Goal: Use online tool/utility: Utilize a website feature to perform a specific function

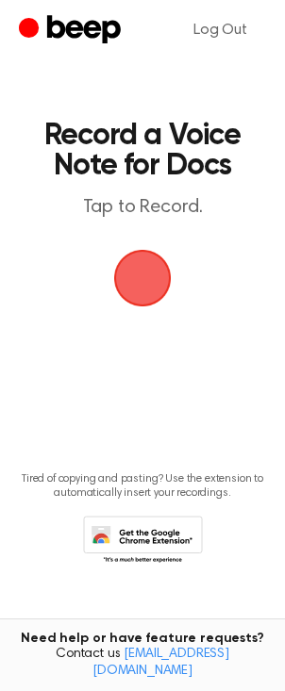
click at [136, 280] on span "button" at bounding box center [142, 278] width 53 height 53
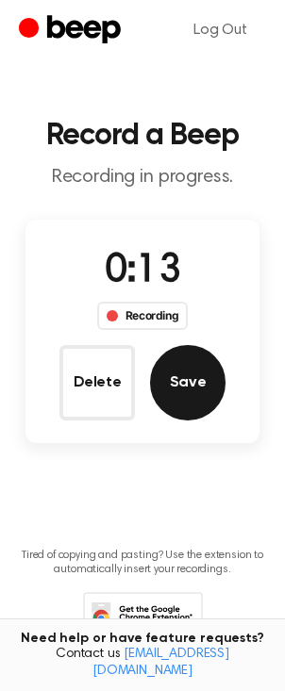
click at [190, 391] on button "Save" at bounding box center [187, 382] width 75 height 75
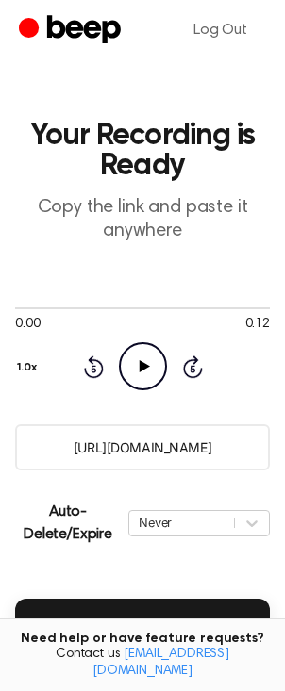
click at [148, 369] on icon "Play Audio" at bounding box center [143, 366] width 48 height 48
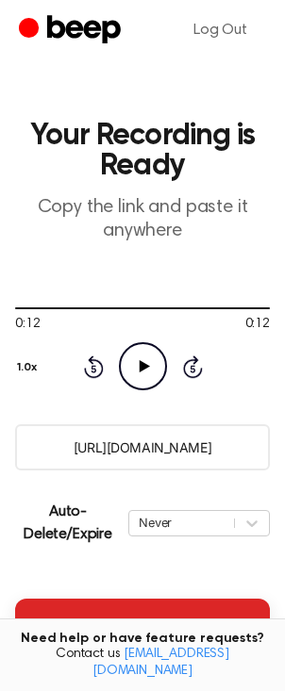
click at [166, 632] on button "Insert into Docs" at bounding box center [142, 625] width 255 height 53
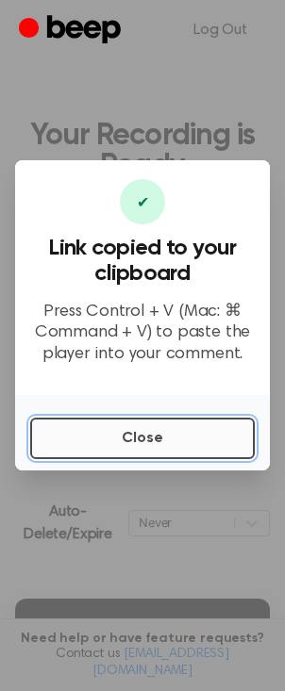
click at [167, 440] on button "Close" at bounding box center [142, 439] width 224 height 42
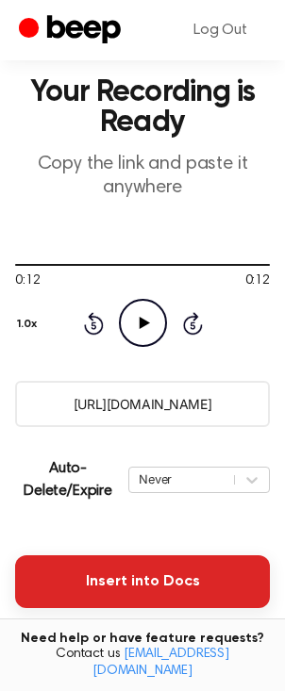
scroll to position [58, 0]
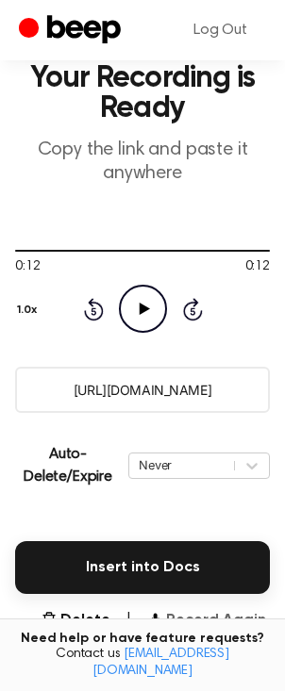
click at [219, 624] on button "Record Again" at bounding box center [206, 620] width 119 height 23
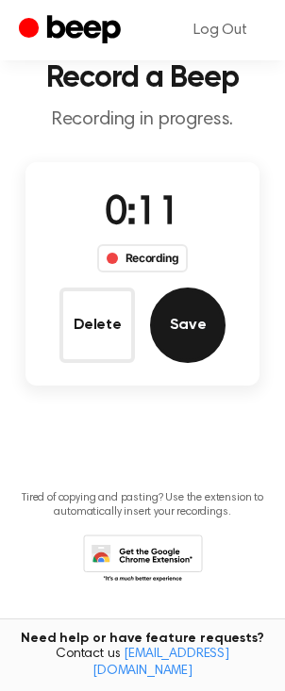
click at [195, 324] on button "Save" at bounding box center [187, 325] width 75 height 75
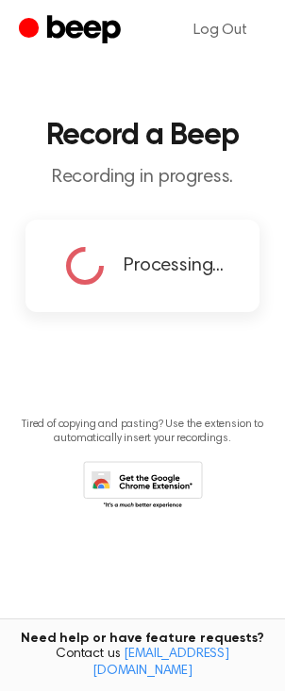
scroll to position [0, 0]
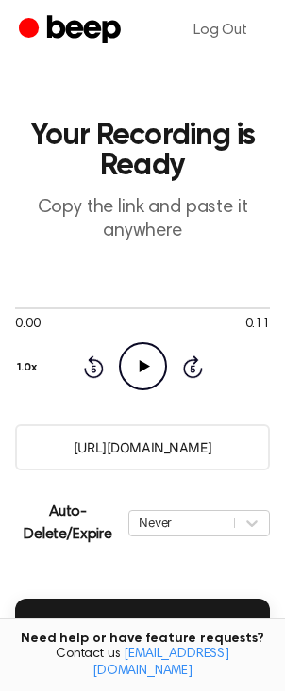
click at [142, 374] on icon "Play Audio" at bounding box center [143, 366] width 48 height 48
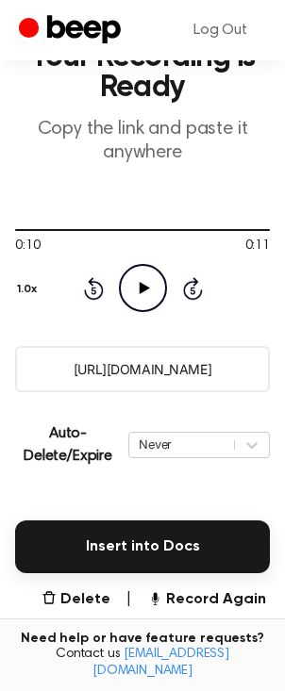
scroll to position [82, 0]
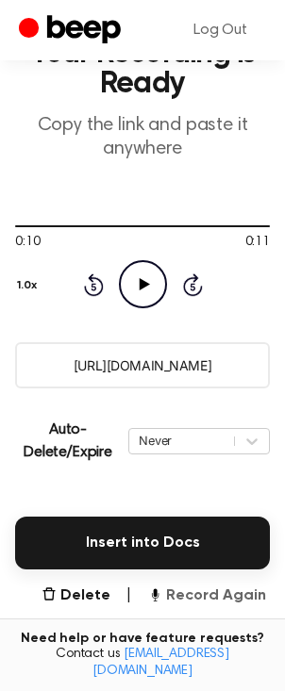
click at [229, 599] on button "Record Again" at bounding box center [206, 596] width 119 height 23
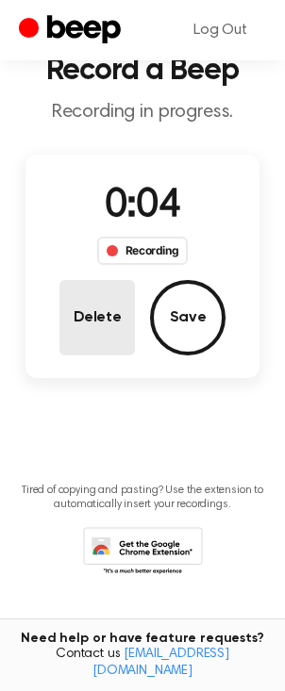
click at [113, 311] on button "Delete" at bounding box center [96, 317] width 75 height 75
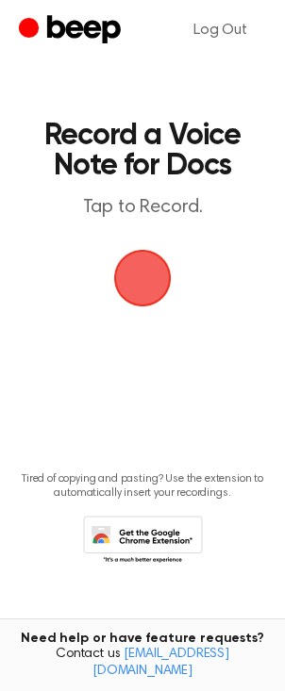
click at [146, 290] on span "button" at bounding box center [143, 279] width 58 height 58
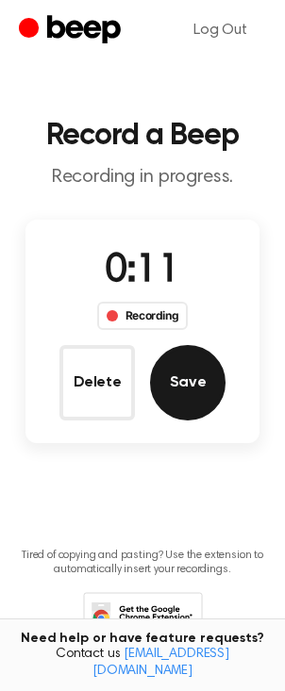
click at [182, 372] on button "Save" at bounding box center [187, 382] width 75 height 75
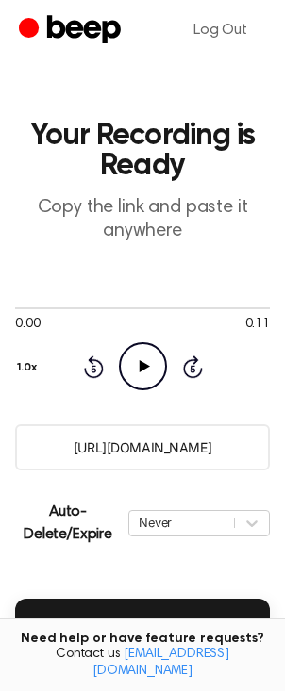
click at [142, 364] on icon at bounding box center [144, 366] width 10 height 12
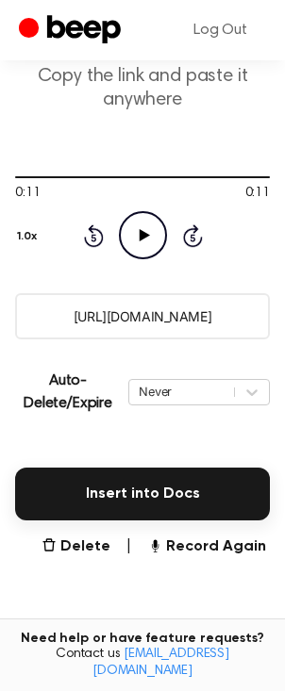
scroll to position [137, 0]
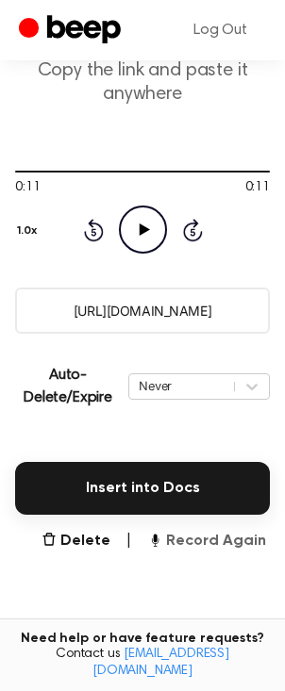
click at [206, 541] on button "Record Again" at bounding box center [206, 541] width 119 height 23
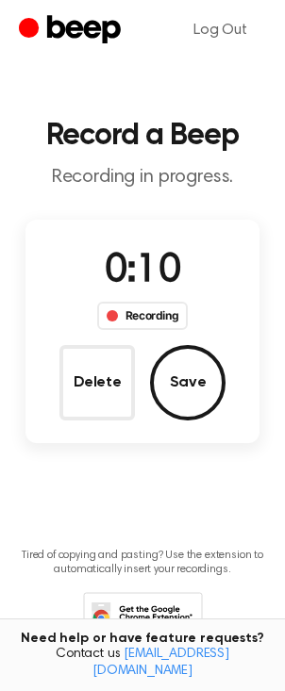
click at [184, 397] on button "Save" at bounding box center [187, 382] width 75 height 75
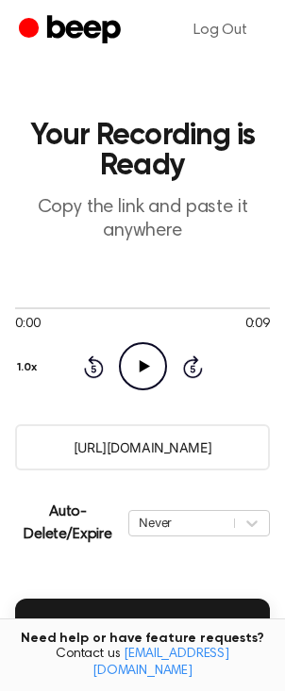
click at [145, 372] on icon "Play Audio" at bounding box center [143, 366] width 48 height 48
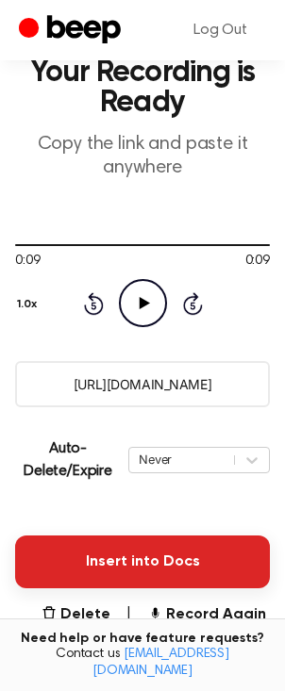
scroll to position [96, 0]
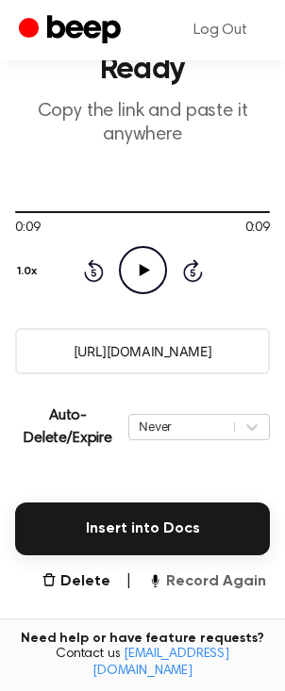
click at [207, 587] on button "Record Again" at bounding box center [206, 582] width 119 height 23
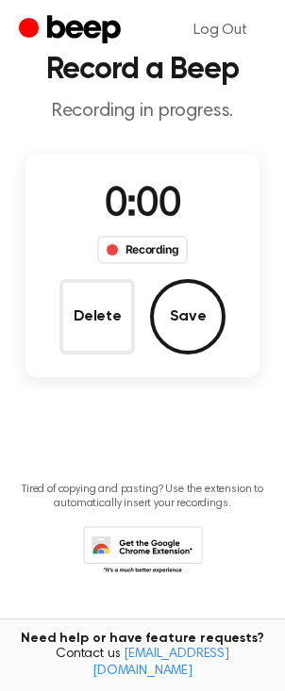
scroll to position [0, 0]
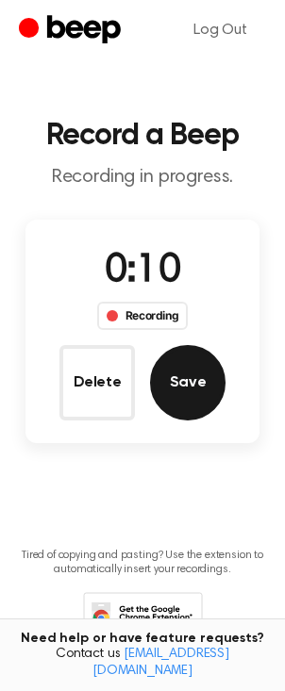
click at [190, 391] on button "Save" at bounding box center [187, 382] width 75 height 75
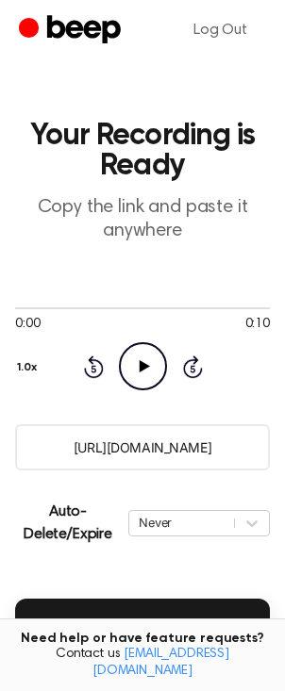
click at [143, 368] on icon "Play Audio" at bounding box center [143, 366] width 48 height 48
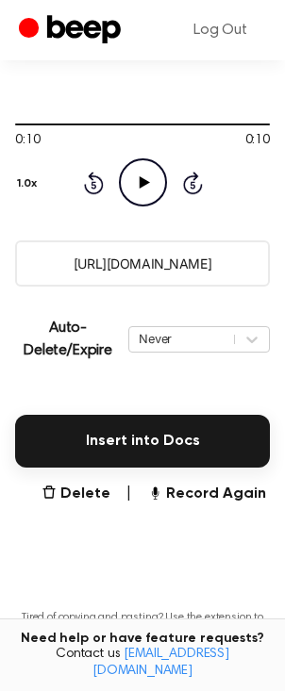
scroll to position [310, 0]
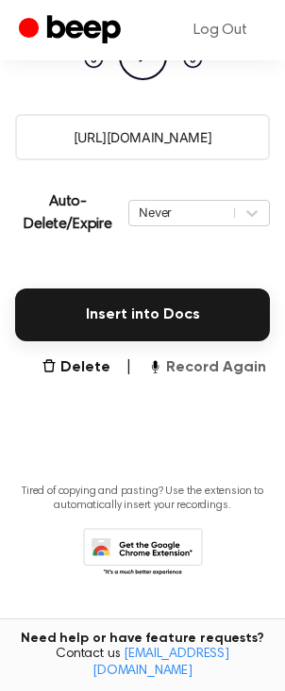
click at [222, 368] on button "Record Again" at bounding box center [206, 368] width 119 height 23
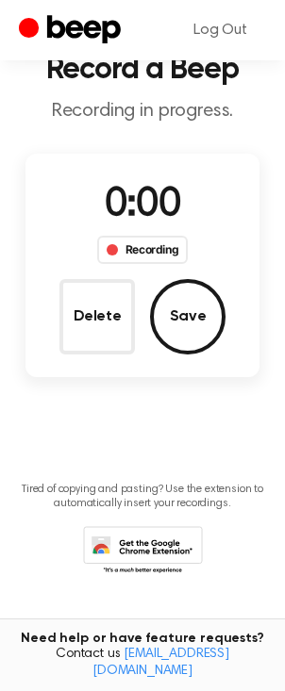
scroll to position [65, 0]
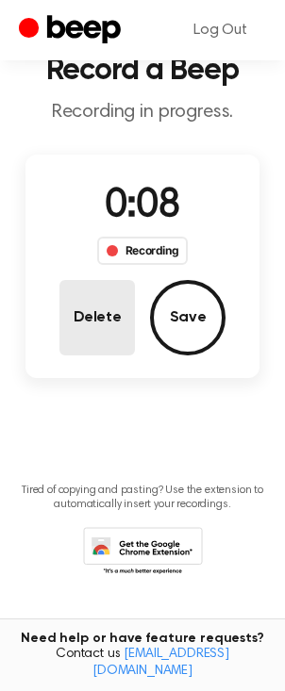
click at [95, 315] on button "Delete" at bounding box center [96, 317] width 75 height 75
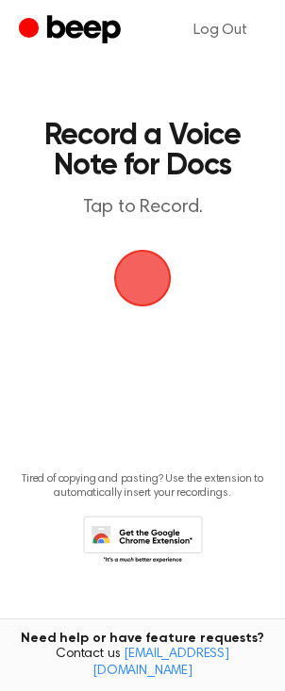
scroll to position [0, 0]
click at [148, 283] on span "button" at bounding box center [143, 279] width 58 height 58
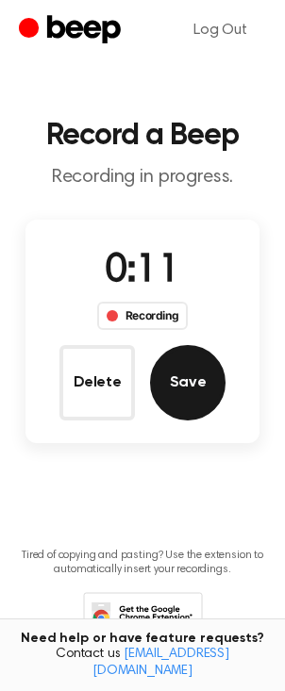
click at [179, 397] on button "Save" at bounding box center [187, 382] width 75 height 75
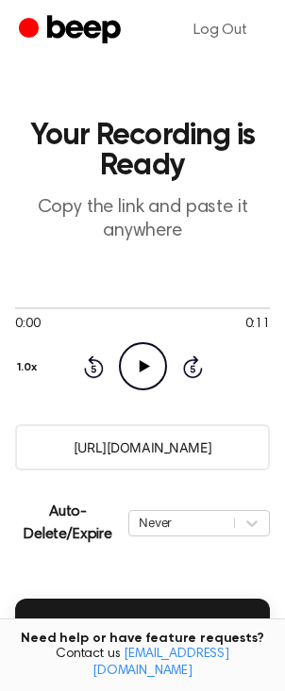
click at [139, 375] on icon "Play Audio" at bounding box center [143, 366] width 48 height 48
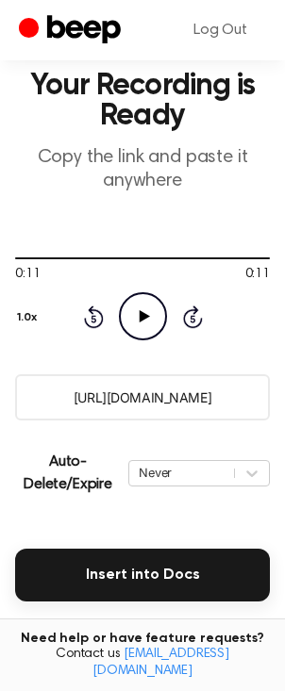
scroll to position [52, 0]
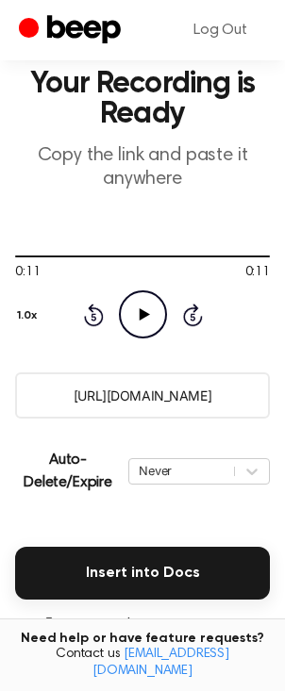
click at [224, 631] on button "Record Again" at bounding box center [206, 626] width 119 height 23
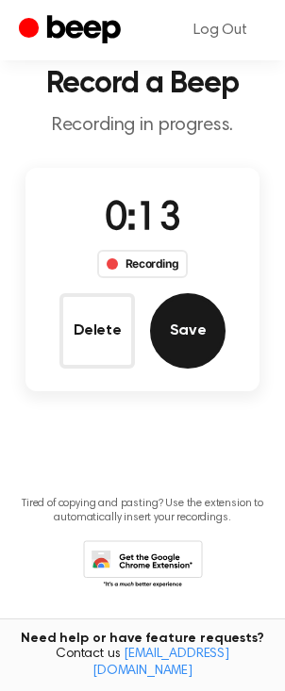
click at [164, 341] on button "Save" at bounding box center [187, 330] width 75 height 75
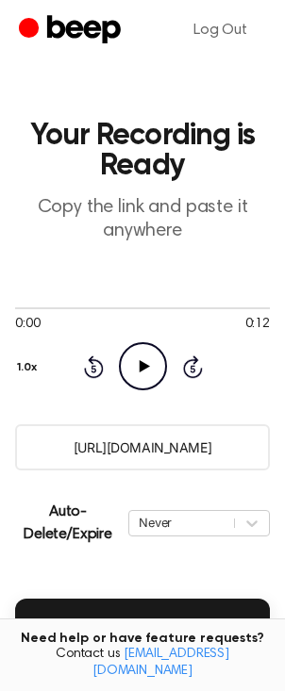
click at [141, 367] on icon at bounding box center [144, 366] width 10 height 12
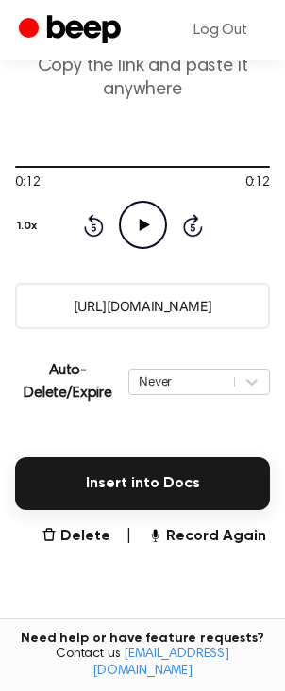
scroll to position [159, 0]
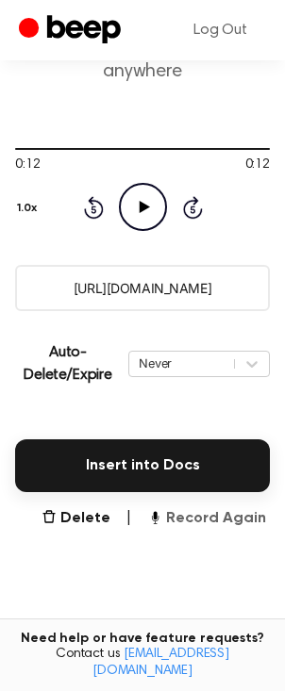
click at [215, 524] on button "Record Again" at bounding box center [206, 518] width 119 height 23
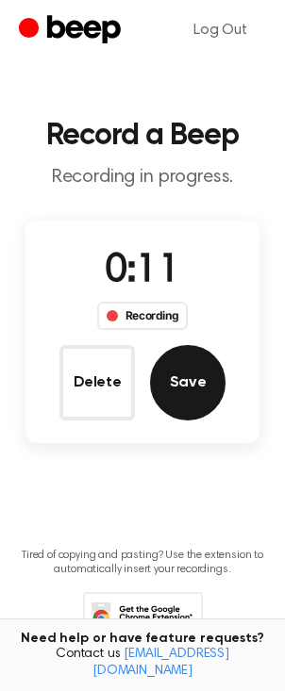
click at [193, 397] on button "Save" at bounding box center [187, 382] width 75 height 75
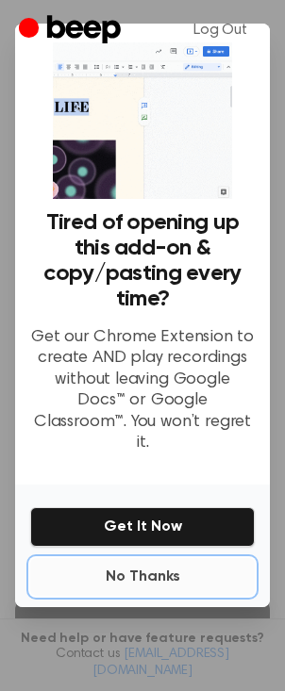
click at [155, 567] on button "No Thanks" at bounding box center [142, 577] width 224 height 38
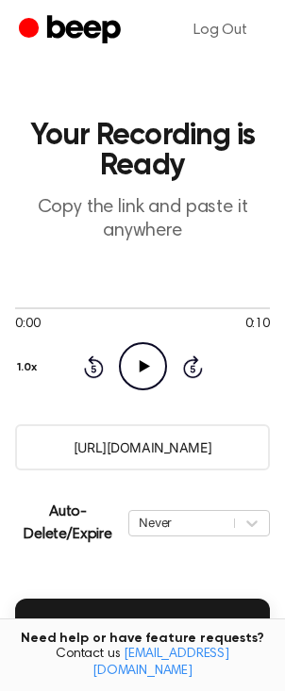
click at [136, 371] on icon "Play Audio" at bounding box center [143, 366] width 48 height 48
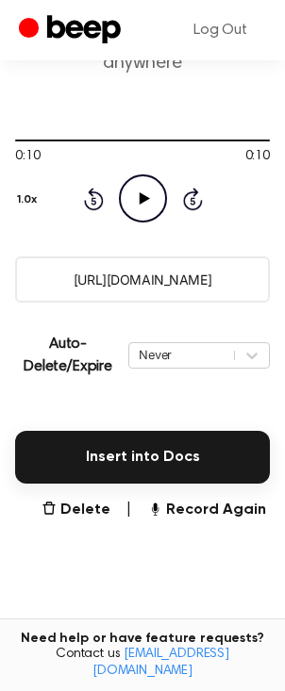
scroll to position [207, 0]
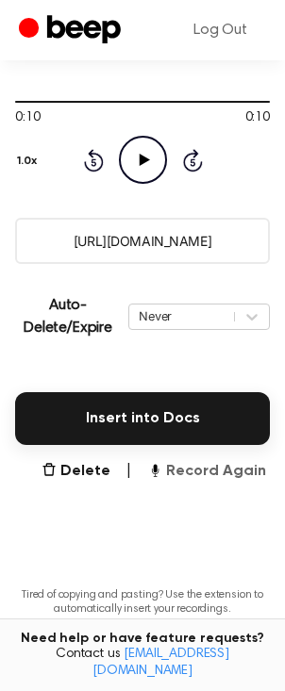
click at [208, 473] on button "Record Again" at bounding box center [206, 471] width 119 height 23
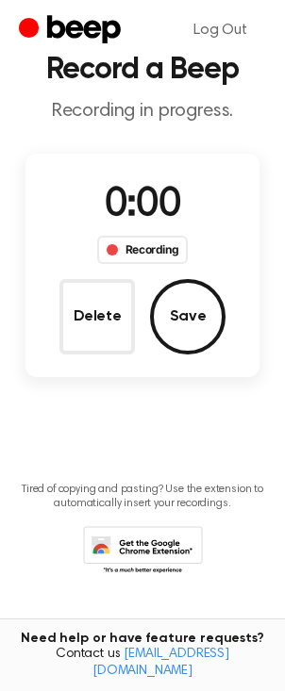
scroll to position [0, 0]
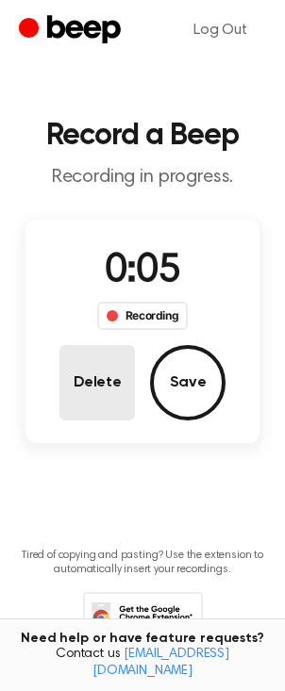
click at [78, 391] on button "Delete" at bounding box center [96, 382] width 75 height 75
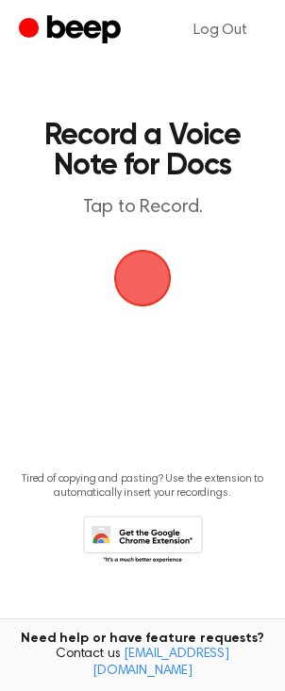
click at [138, 281] on span "button" at bounding box center [142, 278] width 53 height 53
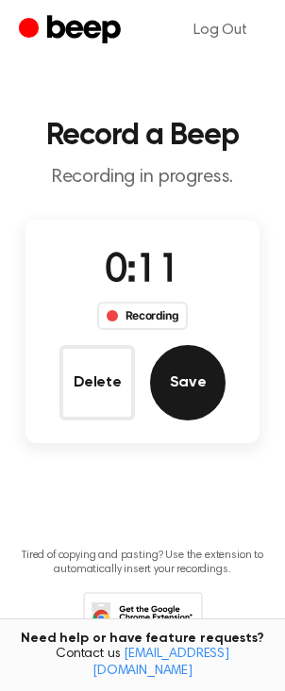
click at [186, 410] on button "Save" at bounding box center [187, 382] width 75 height 75
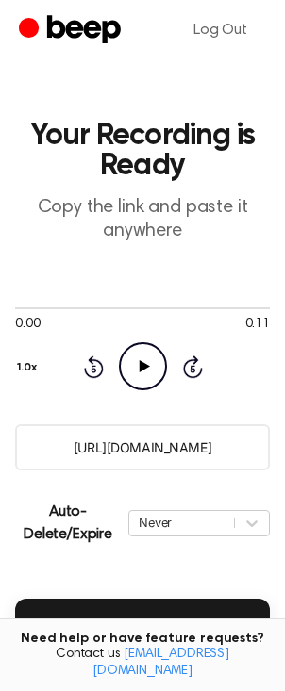
click at [135, 364] on icon "Play Audio" at bounding box center [143, 366] width 48 height 48
drag, startPoint x: 277, startPoint y: 160, endPoint x: 311, endPoint y: 168, distance: 34.8
click at [284, 168] on html "Log Out Your Recording is Ready Copy the link and paste it anywhere 0:04 0:11 Y…" at bounding box center [142, 502] width 285 height 1004
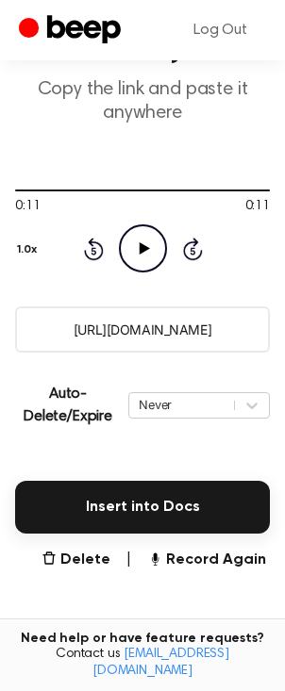
scroll to position [165, 0]
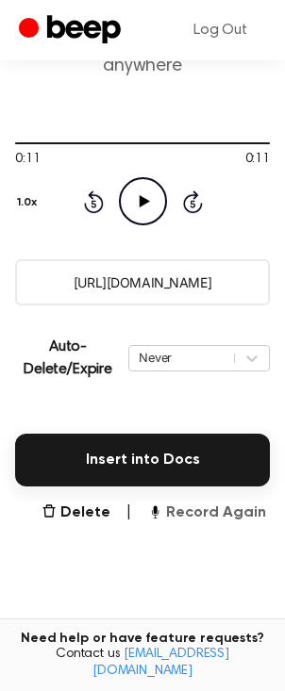
click at [224, 521] on button "Record Again" at bounding box center [206, 513] width 119 height 23
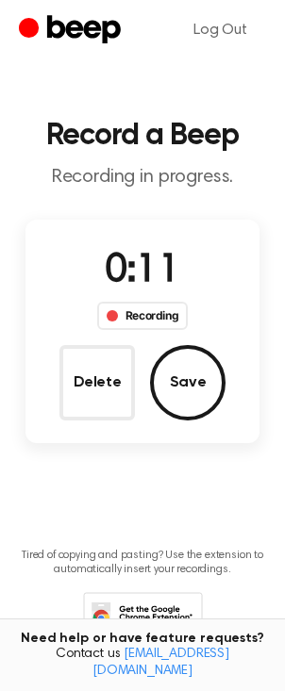
click at [195, 384] on button "Save" at bounding box center [187, 382] width 75 height 75
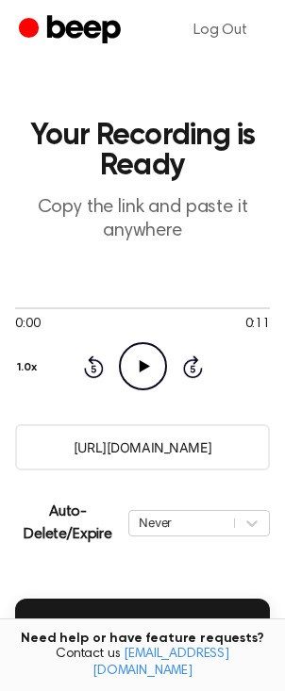
click at [146, 373] on icon "Play Audio" at bounding box center [143, 366] width 48 height 48
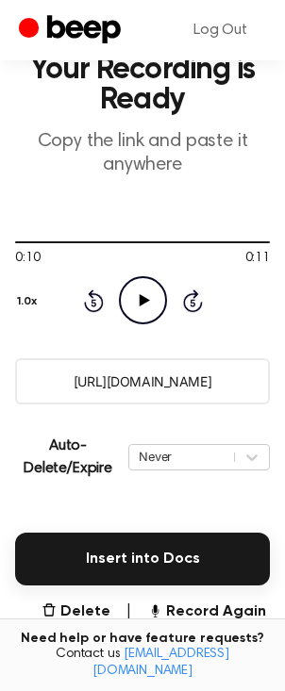
scroll to position [72, 0]
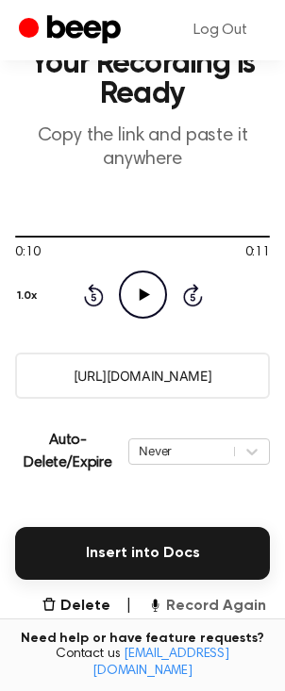
click at [227, 607] on button "Record Again" at bounding box center [206, 606] width 119 height 23
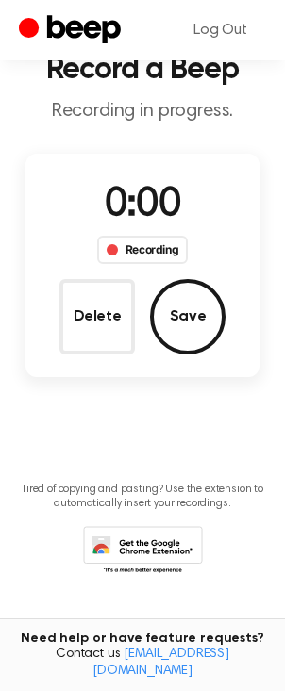
scroll to position [65, 0]
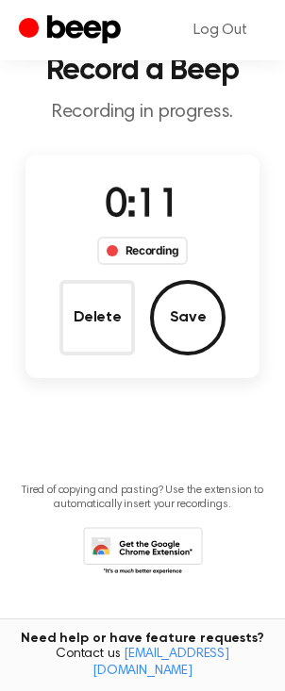
click at [178, 337] on button "Save" at bounding box center [187, 317] width 75 height 75
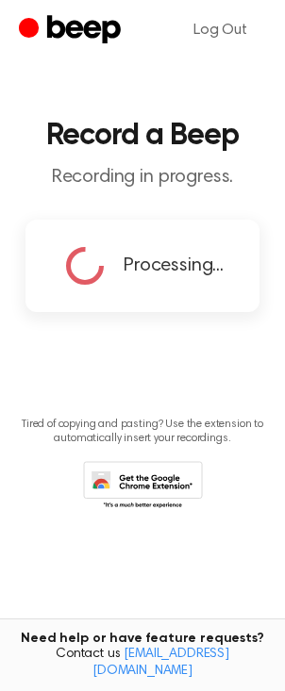
scroll to position [0, 0]
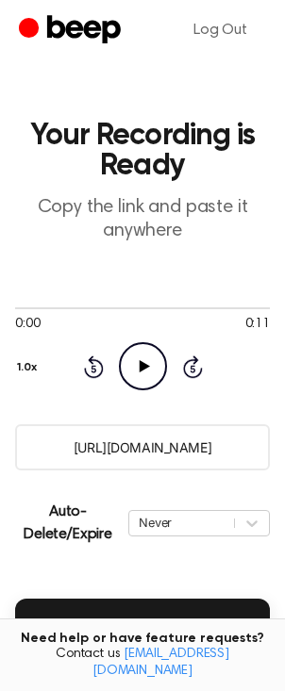
click at [137, 367] on icon "Play Audio" at bounding box center [143, 366] width 48 height 48
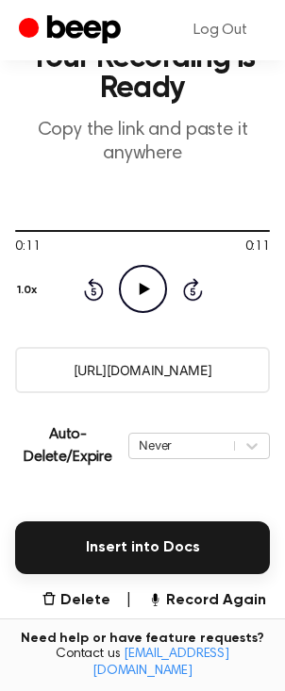
scroll to position [82, 0]
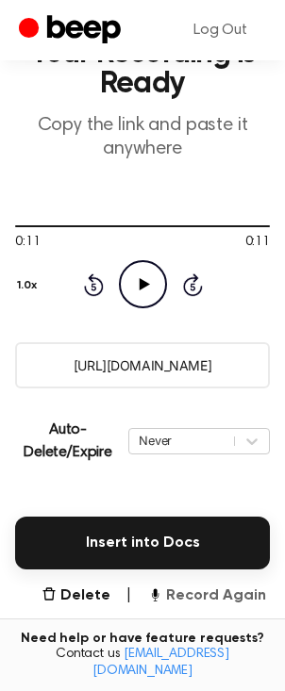
click at [200, 601] on button "Record Again" at bounding box center [206, 596] width 119 height 23
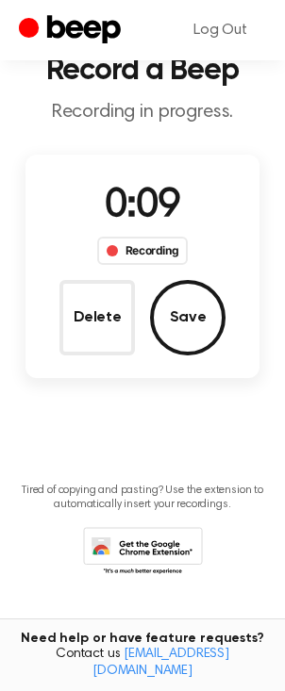
click at [190, 326] on button "Save" at bounding box center [187, 317] width 75 height 75
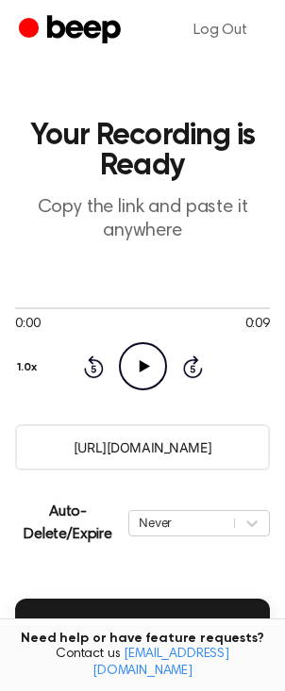
click at [146, 371] on icon "Play Audio" at bounding box center [143, 366] width 48 height 48
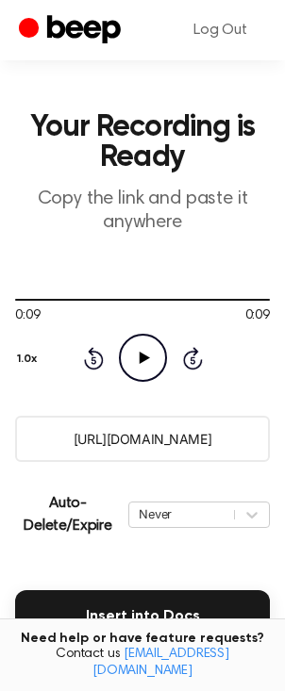
scroll to position [67, 0]
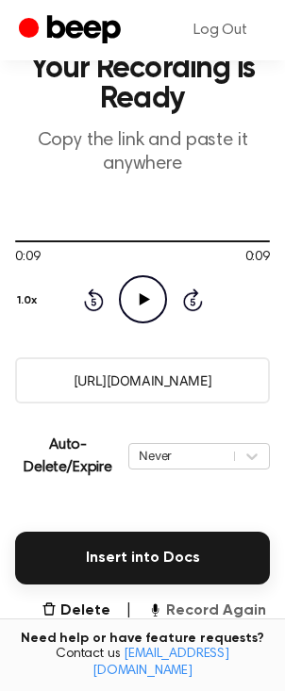
click at [209, 611] on button "Record Again" at bounding box center [206, 611] width 119 height 23
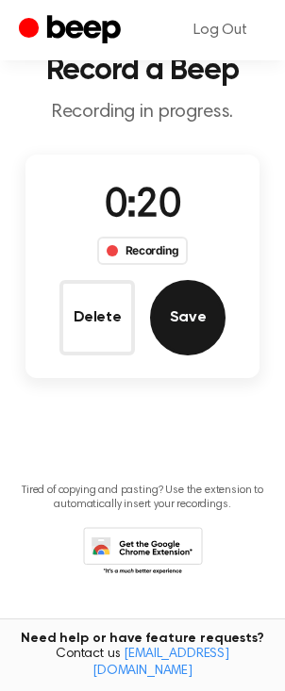
click at [177, 336] on button "Save" at bounding box center [187, 317] width 75 height 75
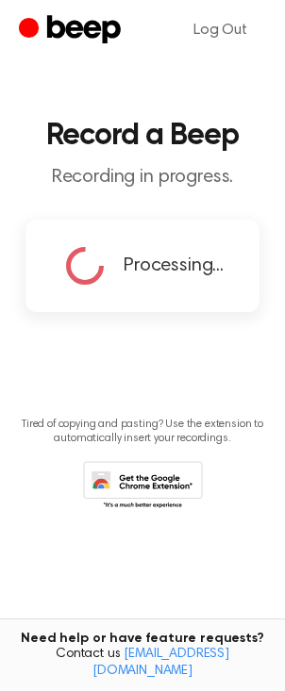
scroll to position [0, 0]
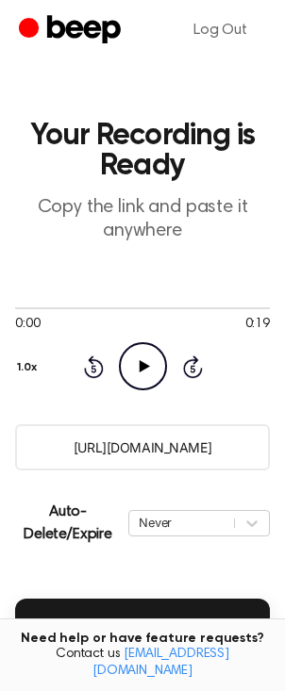
click at [130, 376] on icon "Play Audio" at bounding box center [143, 366] width 48 height 48
click at [142, 368] on icon "Pause Audio" at bounding box center [143, 366] width 48 height 48
click at [142, 368] on icon at bounding box center [144, 366] width 10 height 12
click at [196, 368] on icon "Skip 5 seconds" at bounding box center [192, 367] width 21 height 25
click at [93, 373] on icon "Rewind 5 seconds" at bounding box center [93, 367] width 21 height 25
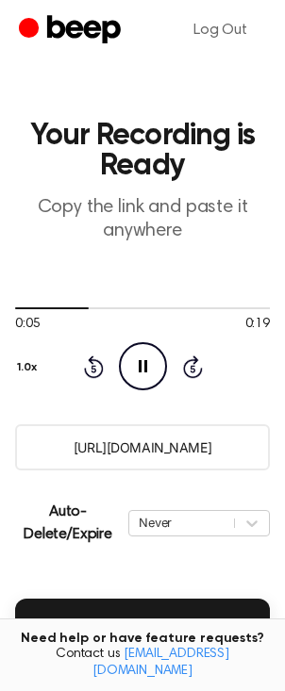
click at [93, 373] on icon "Rewind 5 seconds" at bounding box center [93, 367] width 21 height 25
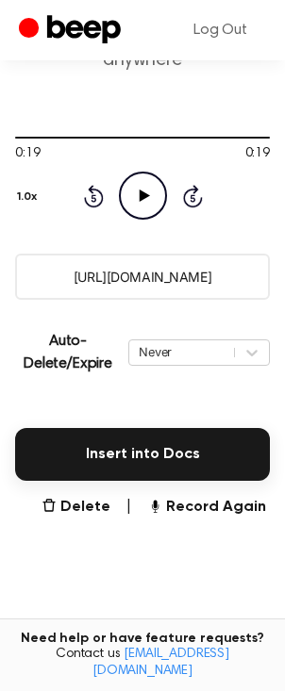
scroll to position [191, 0]
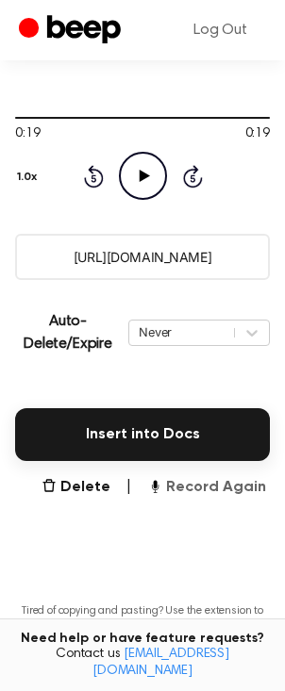
click at [219, 488] on button "Record Again" at bounding box center [206, 487] width 119 height 23
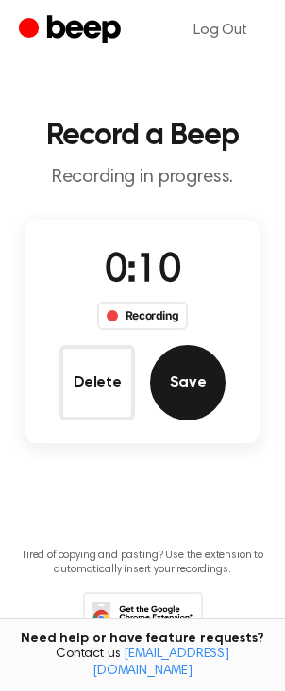
click at [184, 380] on button "Save" at bounding box center [187, 382] width 75 height 75
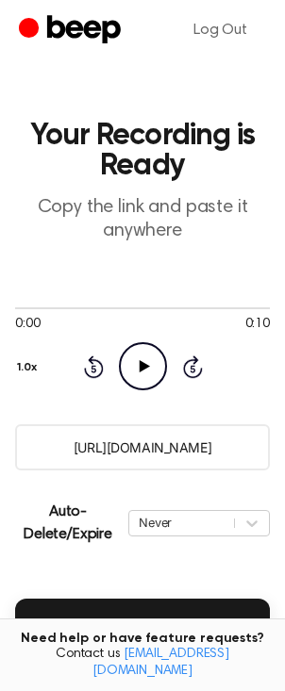
click at [138, 372] on icon "Play Audio" at bounding box center [143, 366] width 48 height 48
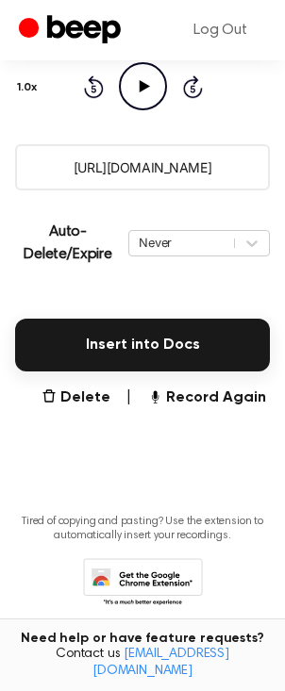
scroll to position [282, 0]
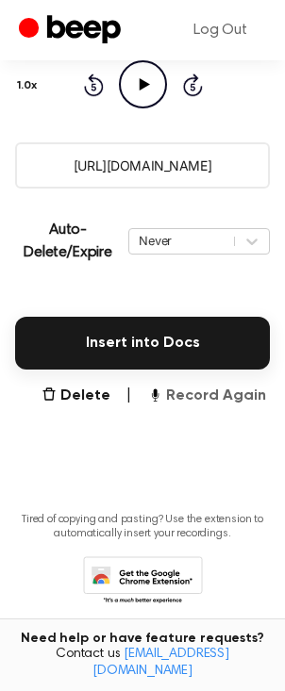
click at [208, 400] on button "Record Again" at bounding box center [206, 396] width 119 height 23
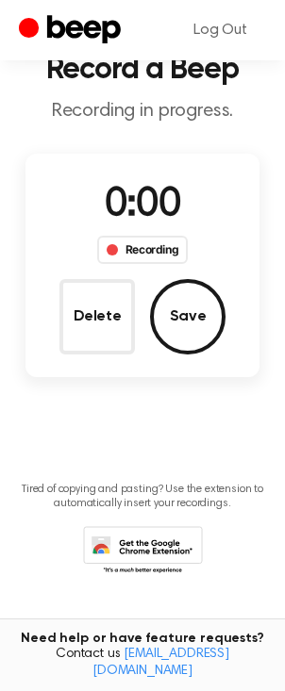
scroll to position [36, 0]
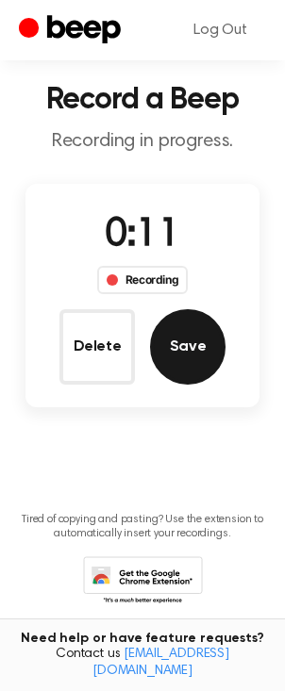
click at [210, 357] on button "Save" at bounding box center [187, 346] width 75 height 75
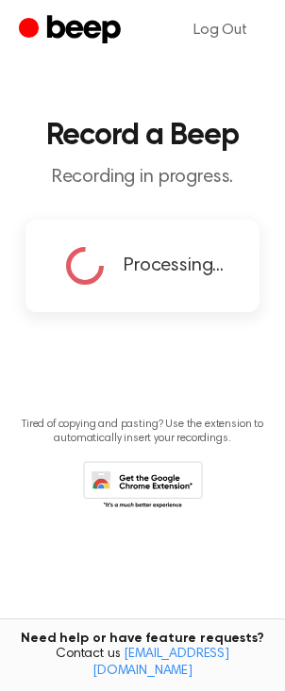
scroll to position [0, 0]
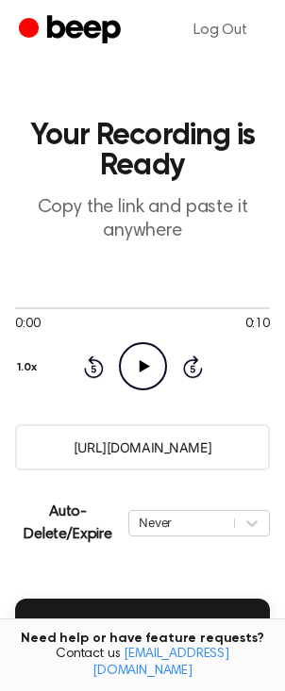
click at [145, 375] on icon "Play Audio" at bounding box center [143, 366] width 48 height 48
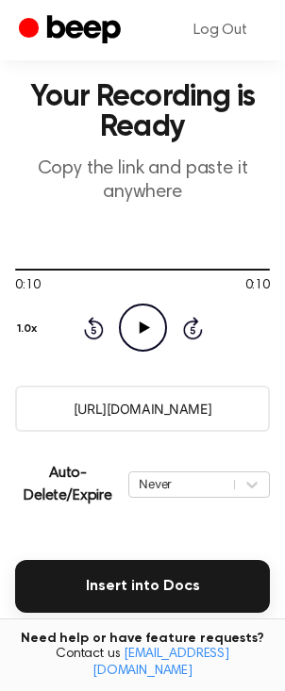
scroll to position [67, 0]
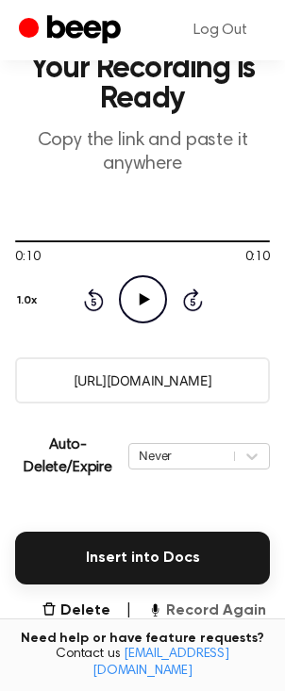
click at [217, 613] on button "Record Again" at bounding box center [206, 611] width 119 height 23
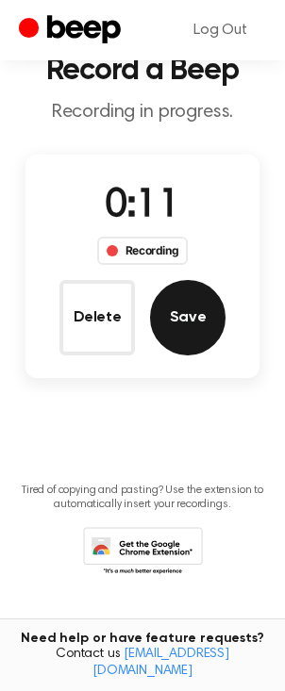
click at [193, 313] on button "Save" at bounding box center [187, 317] width 75 height 75
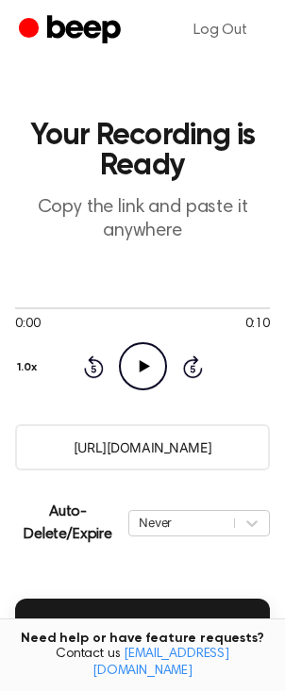
click at [138, 372] on icon "Play Audio" at bounding box center [143, 366] width 48 height 48
